Goal: Transaction & Acquisition: Book appointment/travel/reservation

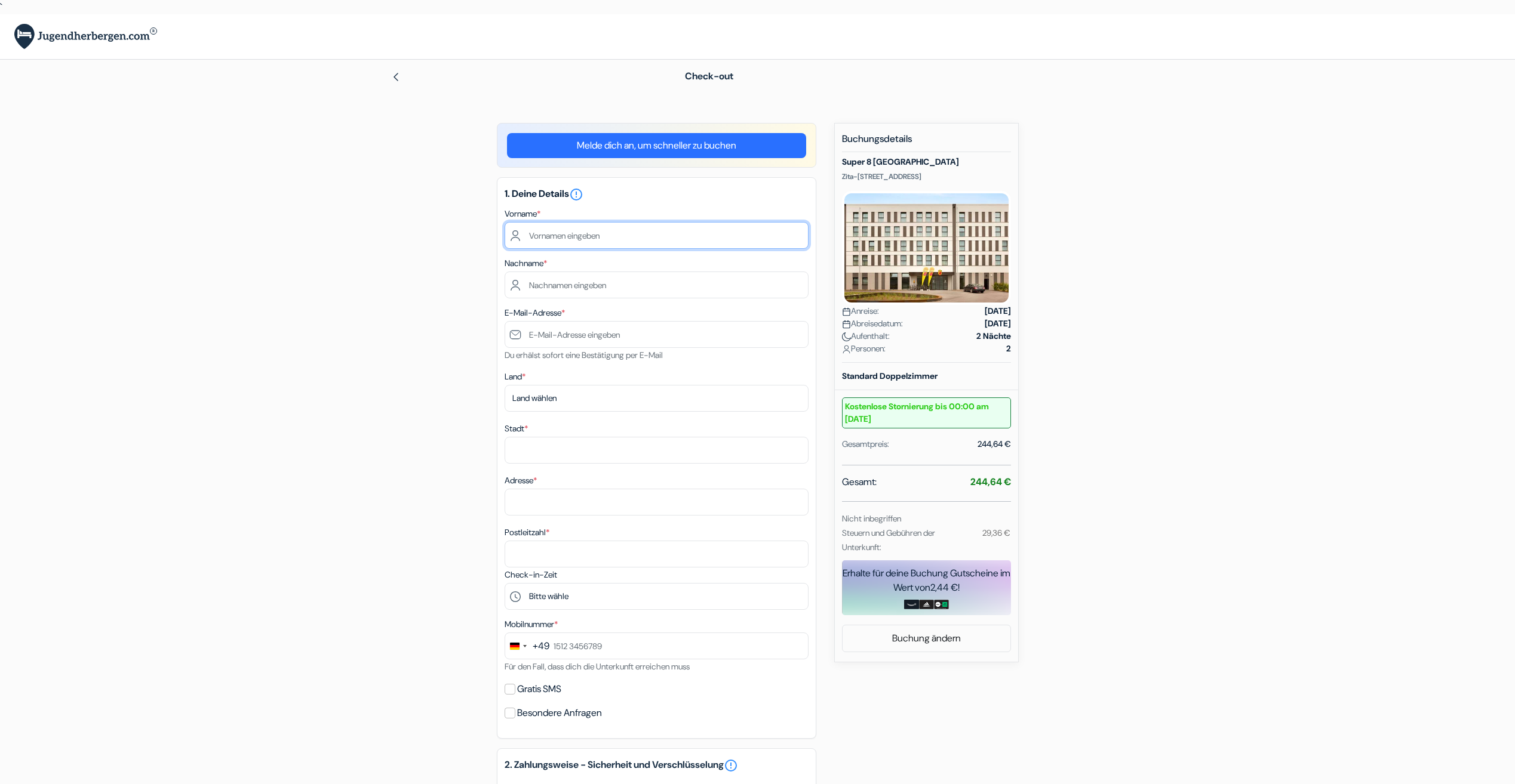
click at [557, 235] on input "text" at bounding box center [656, 236] width 304 height 27
type input "Rouven"
type input "Linzmaier"
type input "[EMAIL_ADDRESS][DOMAIN_NAME]"
select select "de"
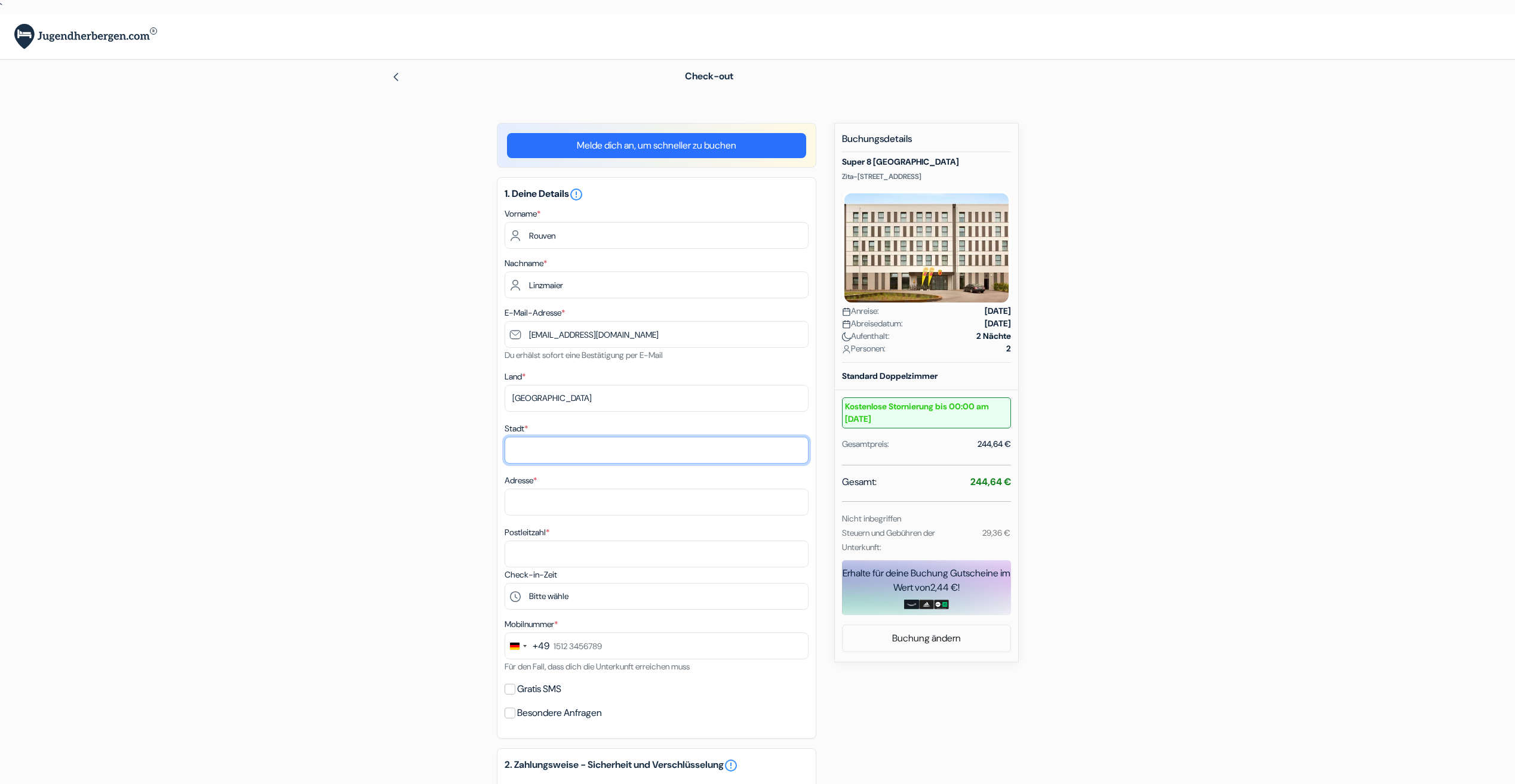
type input "Darmstadt"
type input "Holzhofallee 66, D"
type input "64295"
type input "06151894357"
drag, startPoint x: 599, startPoint y: 502, endPoint x: 494, endPoint y: 502, distance: 105.0
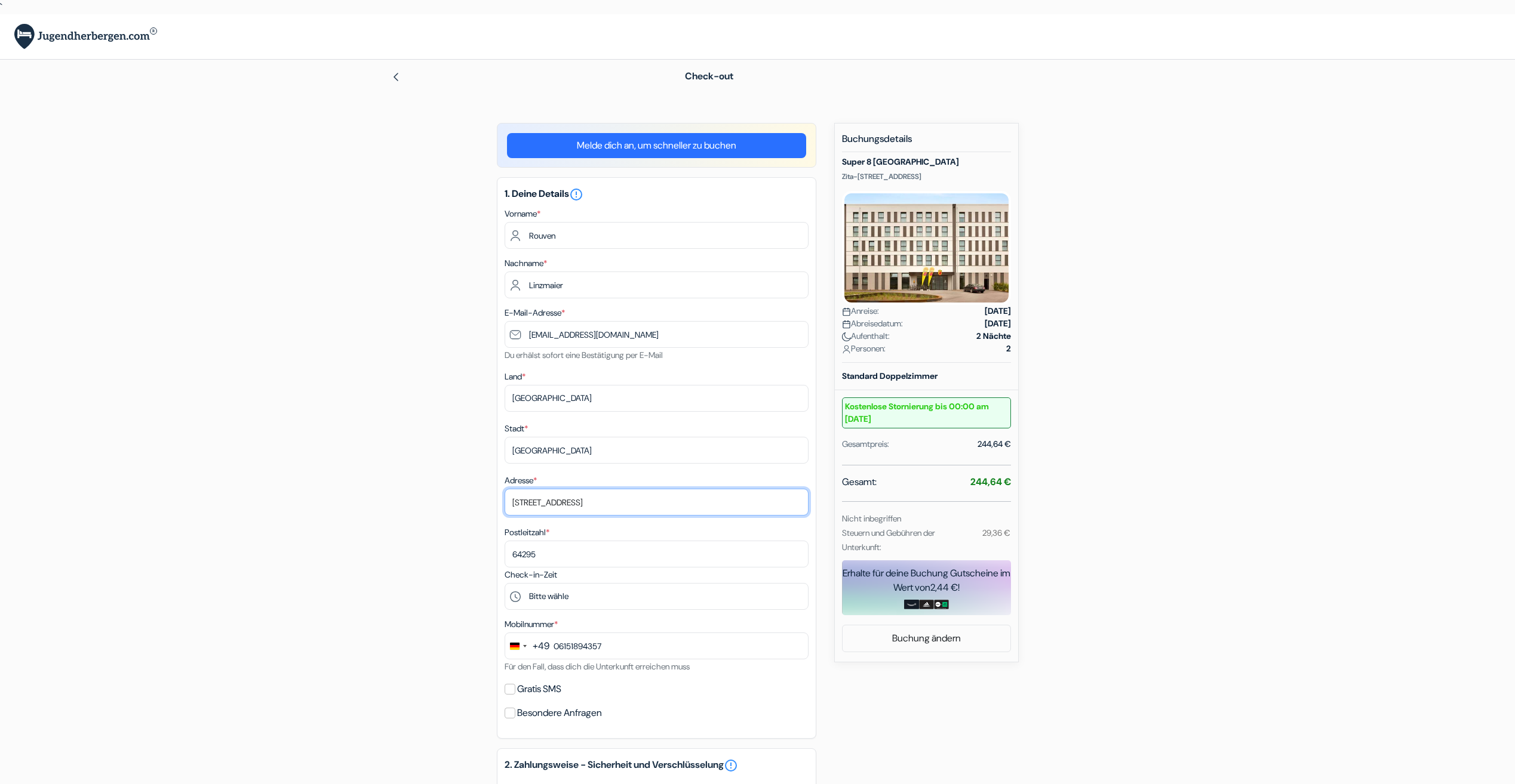
click at [494, 502] on div "add_box Super 8 Freiburg Zita-Kaiser-Strasse 34 , Freiburg im Breisgau, Deutsch…" at bounding box center [758, 608] width 788 height 970
type input "Frankfurter Landstraße 273D"
click at [560, 556] on input "64295" at bounding box center [656, 555] width 304 height 27
type input "64291"
click at [585, 594] on select "Bitte wähle 15:00 16:00 17:00 18:00 19:00 20:00 21:00 22:00 23:00 0:00" at bounding box center [656, 597] width 304 height 27
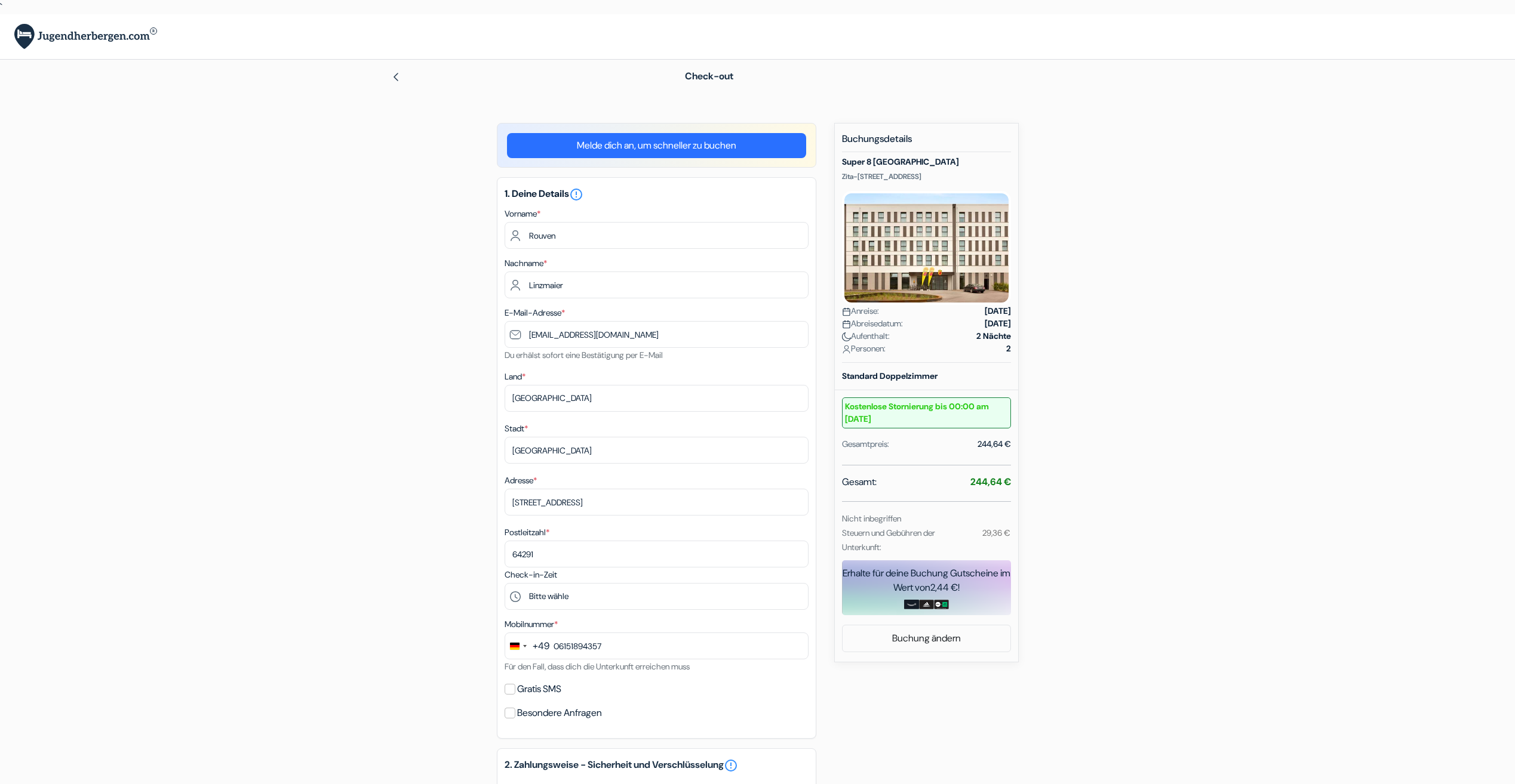
click at [351, 551] on form "Check-out add_box Super 8 Freiburg Zita-Kaiser-Strasse 34 , Freiburg im Breisga…" at bounding box center [758, 562] width 1515 height 1004
click at [571, 597] on select "Bitte wähle 15:00 16:00 17:00 18:00 19:00 20:00 21:00 22:00 23:00 0:00" at bounding box center [656, 597] width 304 height 27
select select "18"
click at [505, 584] on select "Bitte wähle 15:00 16:00 17:00 18:00 19:00 20:00 21:00 22:00 23:00 0:00" at bounding box center [656, 597] width 304 height 27
drag, startPoint x: 616, startPoint y: 647, endPoint x: 551, endPoint y: 649, distance: 65.0
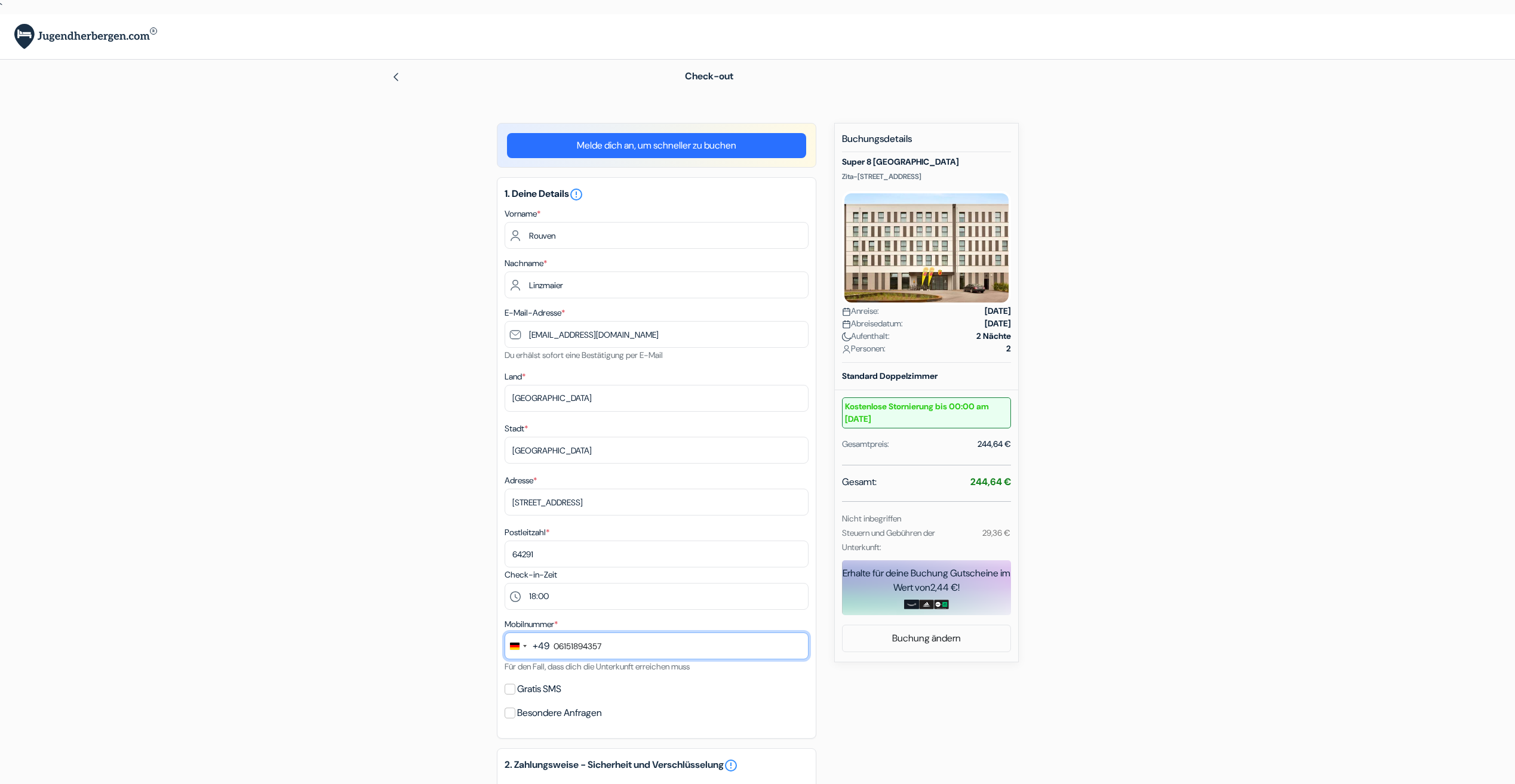
click at [551, 649] on input "06151894357" at bounding box center [656, 646] width 304 height 27
click at [450, 602] on div "add_box Super 8 Freiburg Zita-Kaiser-Strasse 34 , Freiburg im Breisgau, Deutsch…" at bounding box center [758, 608] width 788 height 970
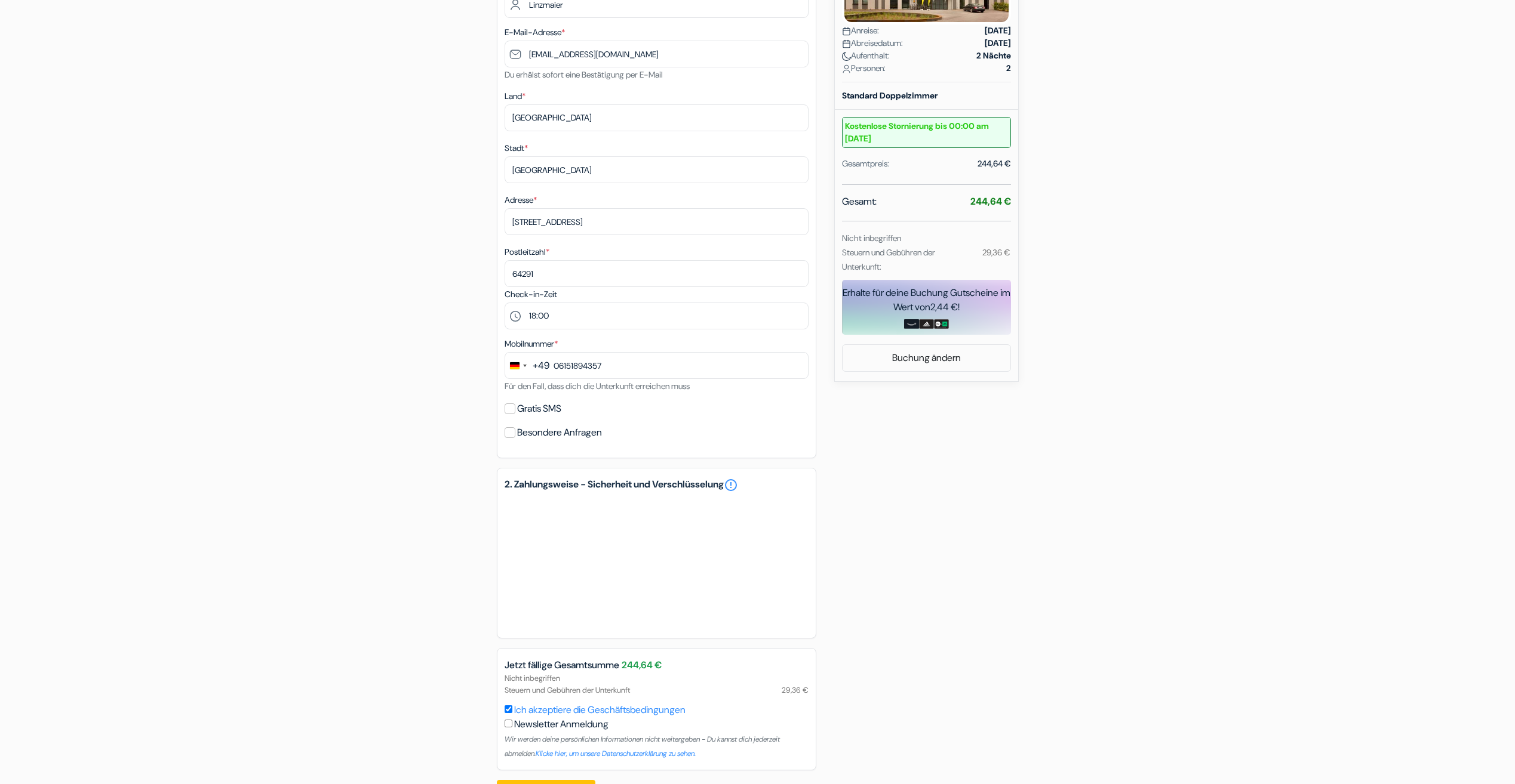
scroll to position [299, 0]
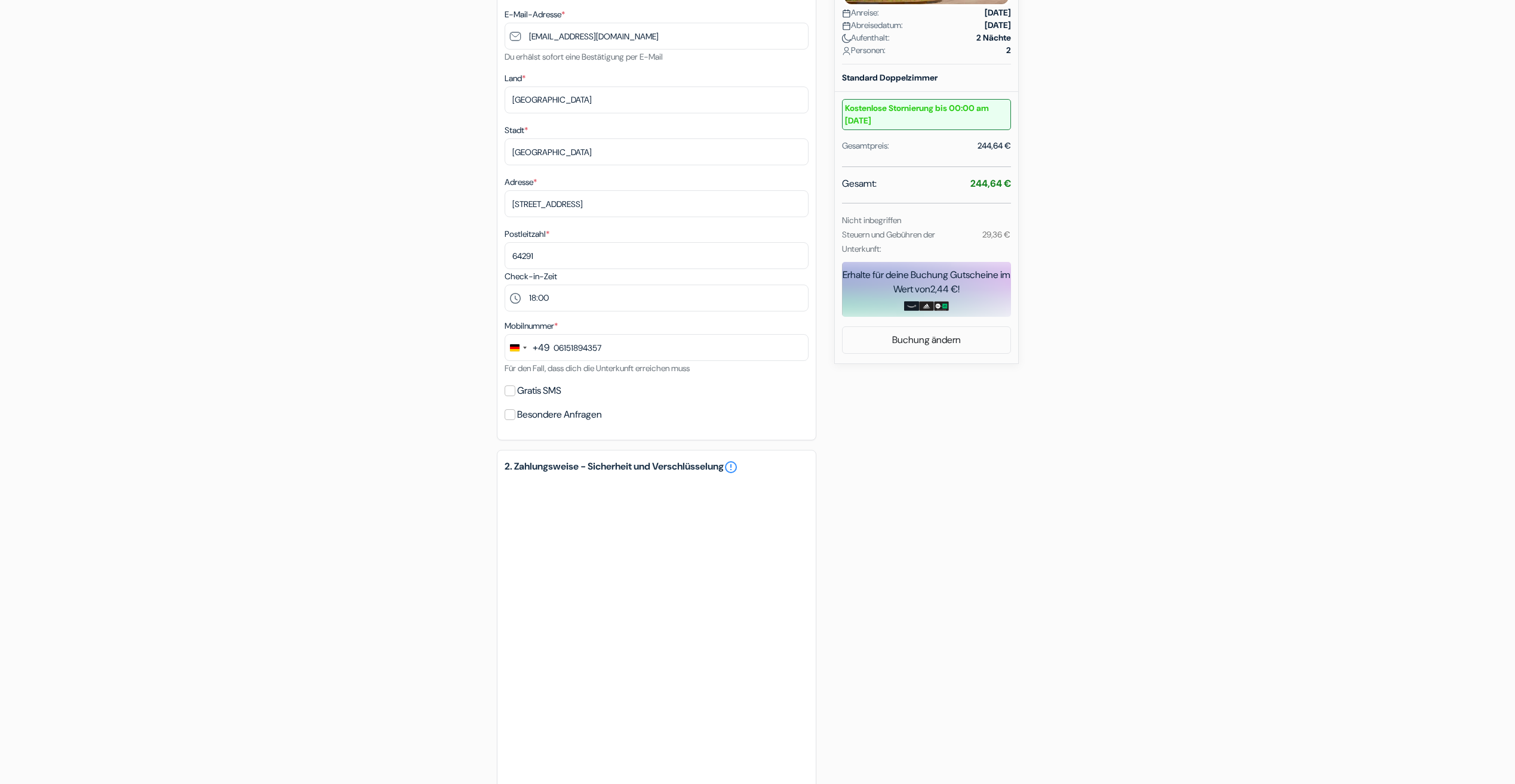
click at [941, 563] on div "add_box Super 8 Freiburg Zita-Kaiser-Strasse 34 , Freiburg im Breisgau, Deutsch…" at bounding box center [758, 421] width 788 height 1192
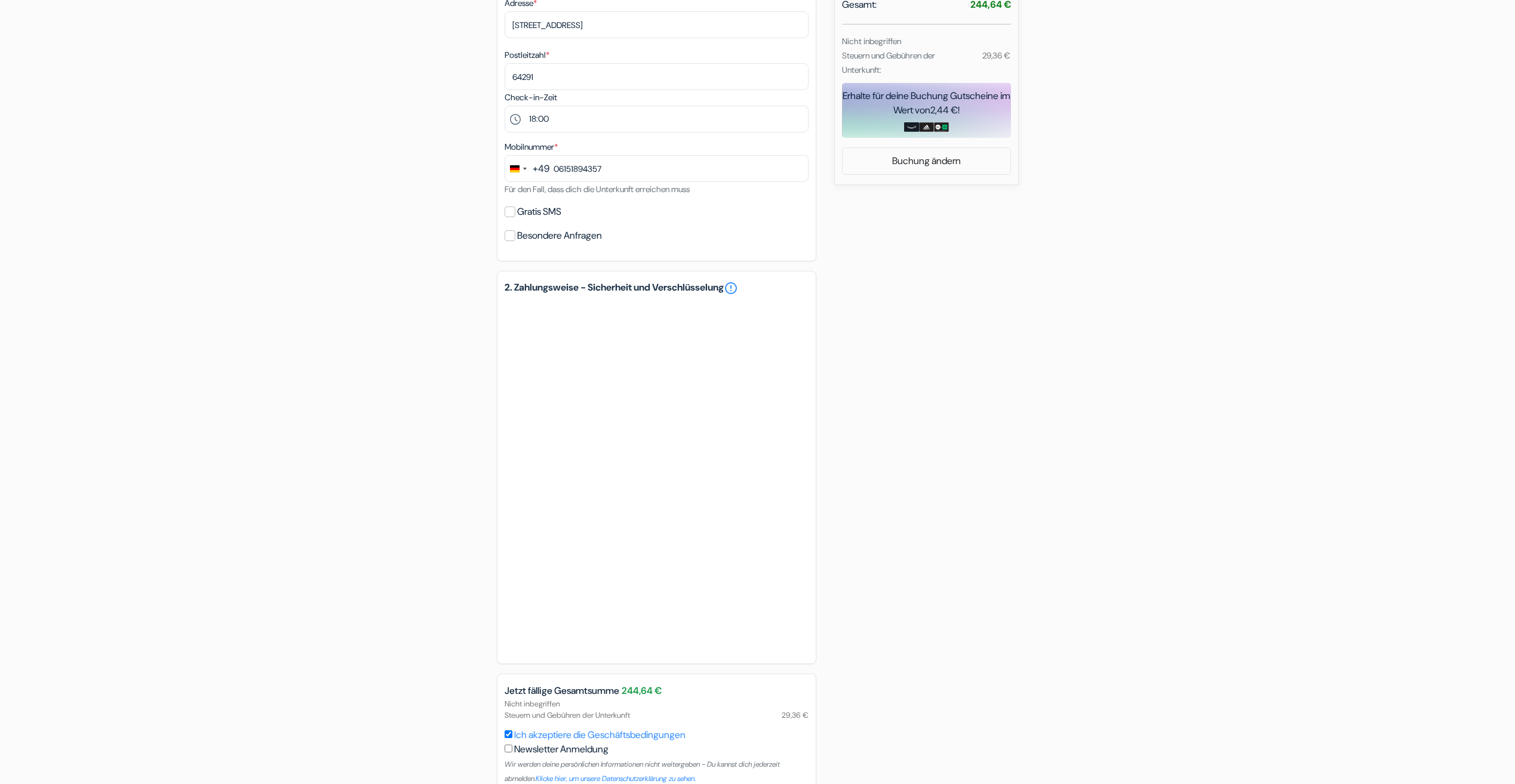
scroll to position [537, 0]
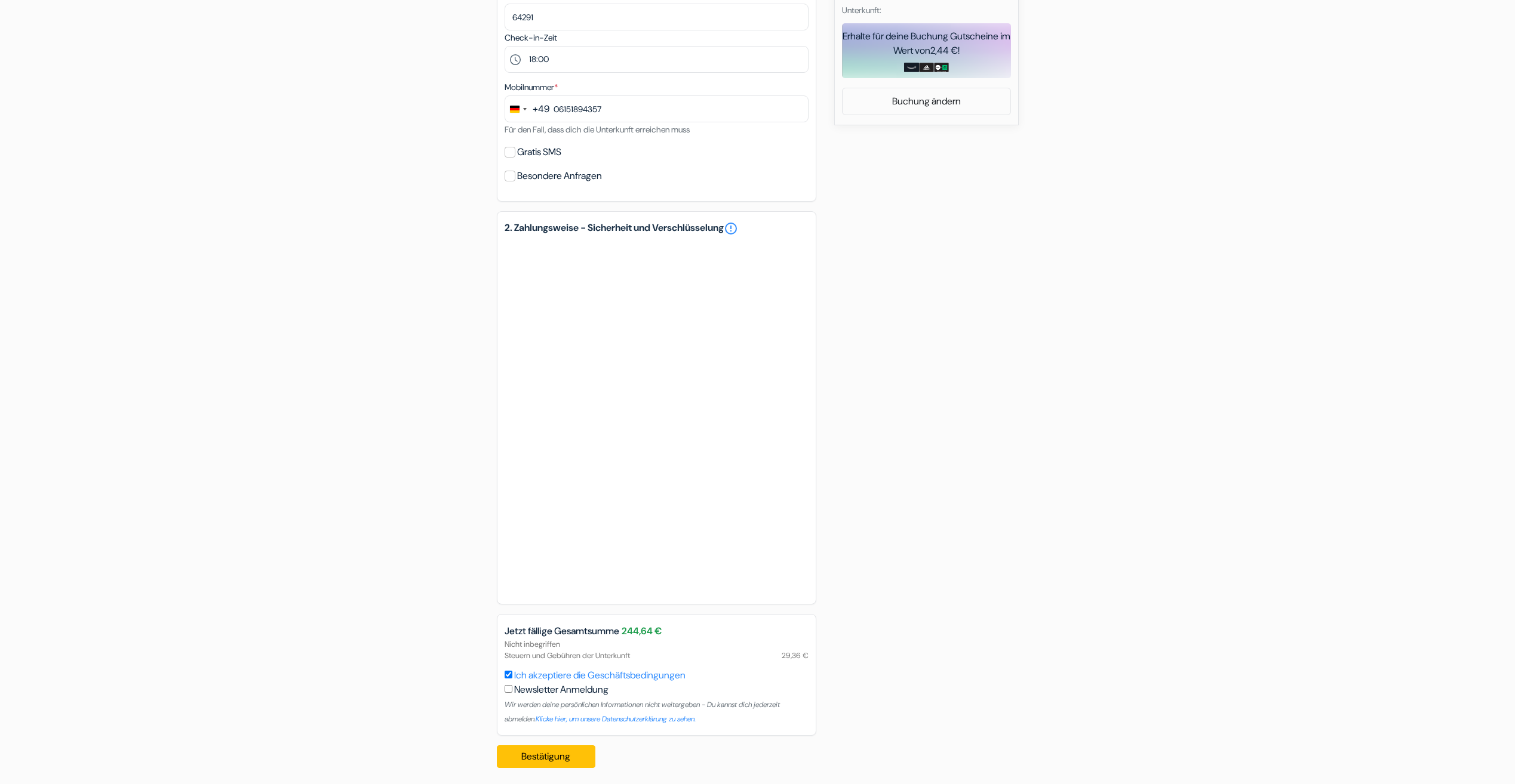
click at [862, 568] on div "add_box Super 8 Freiburg Zita-Kaiser-Strasse 34 , Freiburg im Breisgau, Deutsch…" at bounding box center [758, 182] width 788 height 1192
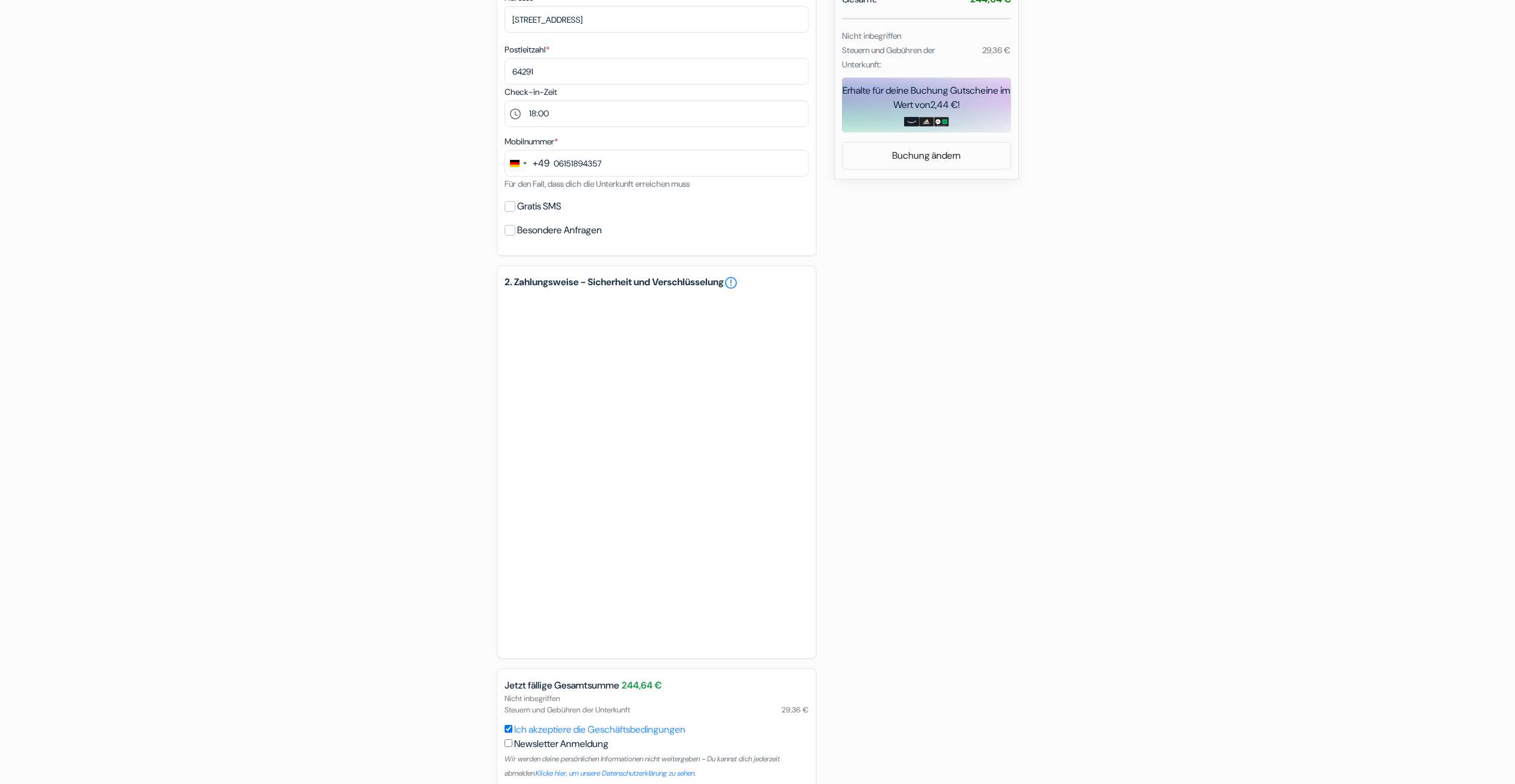
scroll to position [542, 0]
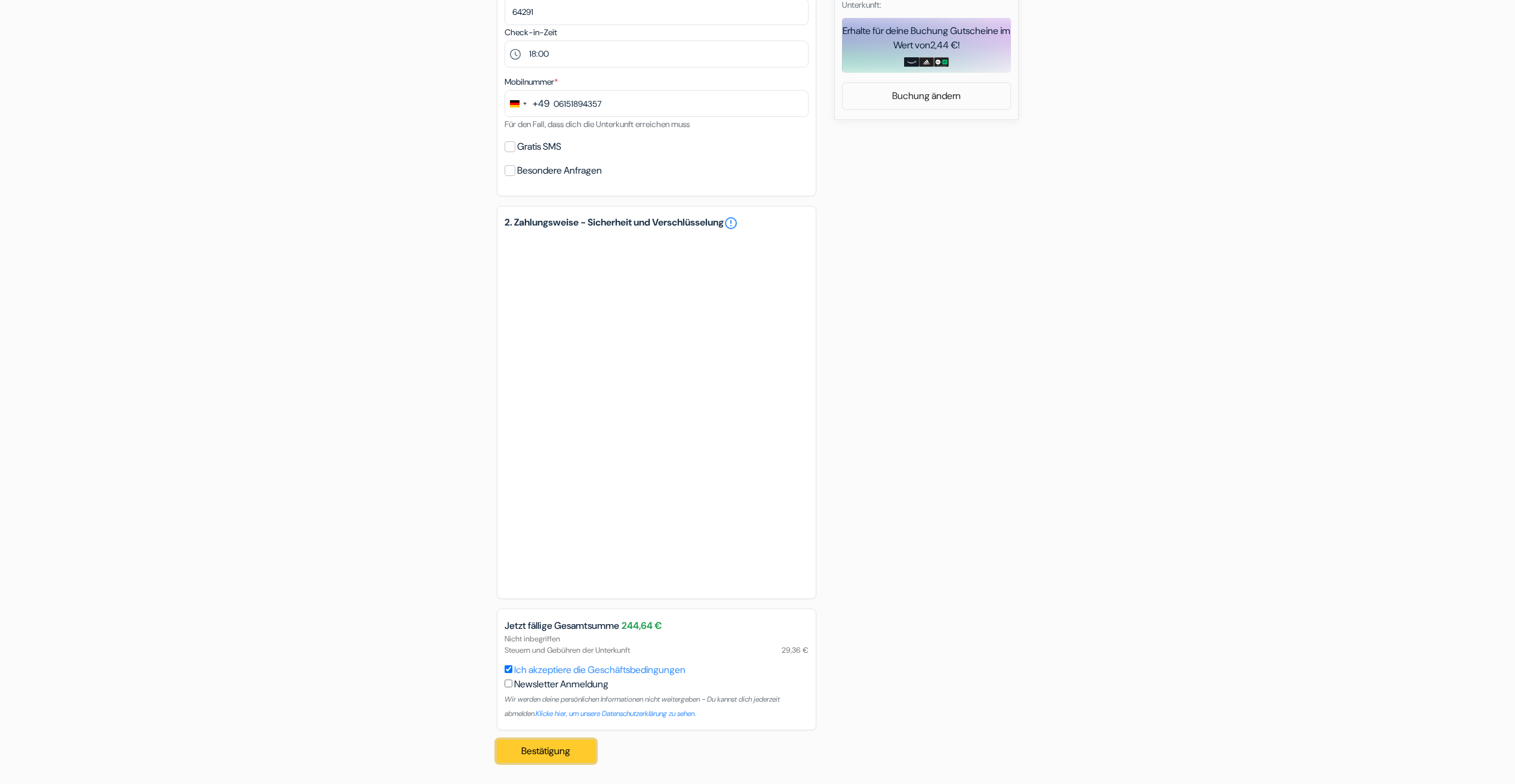
click at [530, 749] on button "Bestätigung Loading..." at bounding box center [546, 752] width 99 height 23
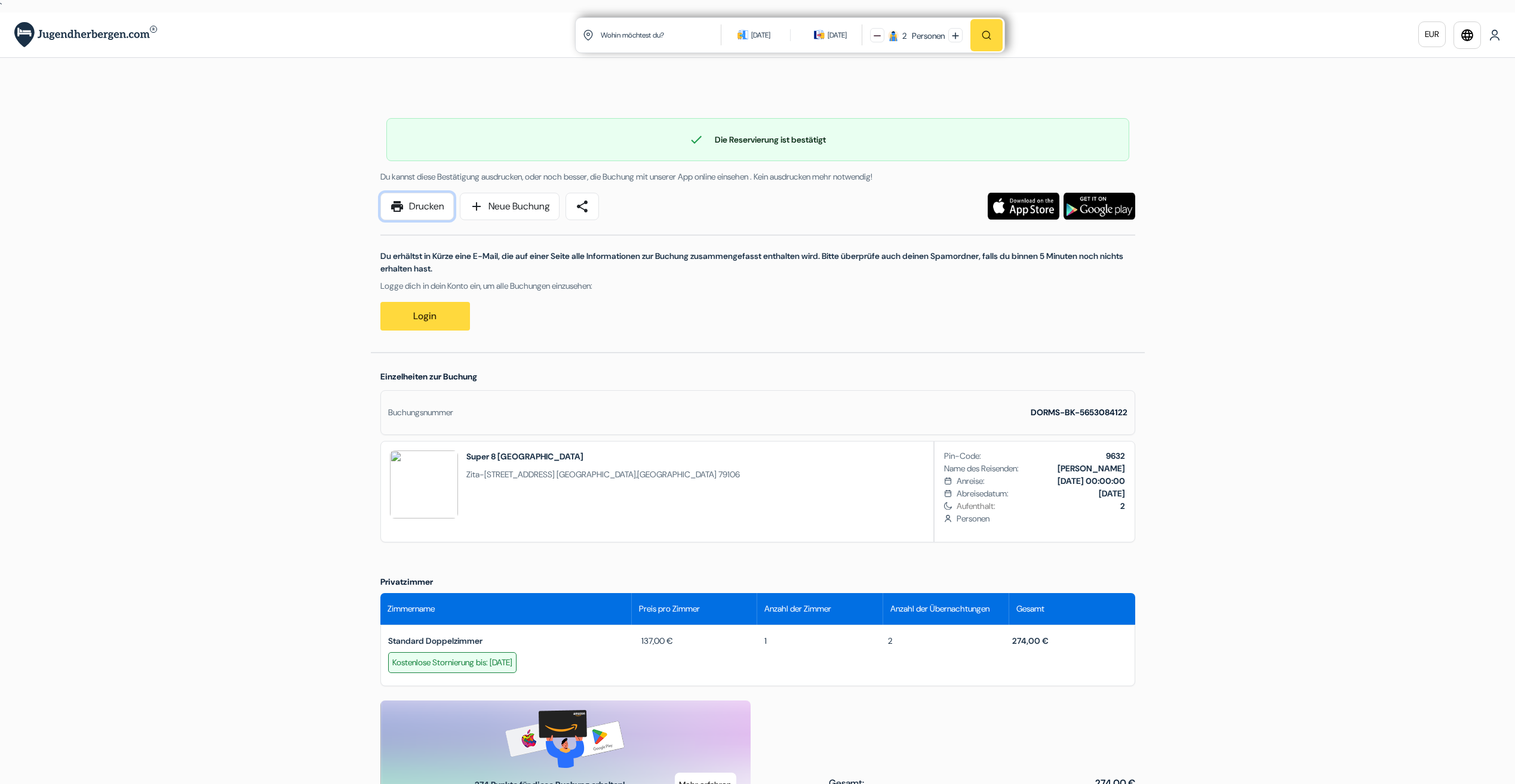
drag, startPoint x: 438, startPoint y: 206, endPoint x: 89, endPoint y: 327, distance: 369.4
click at [438, 206] on link "print Drucken" at bounding box center [417, 206] width 73 height 28
click at [417, 317] on link "Login" at bounding box center [425, 317] width 90 height 29
